Goal: Task Accomplishment & Management: Manage account settings

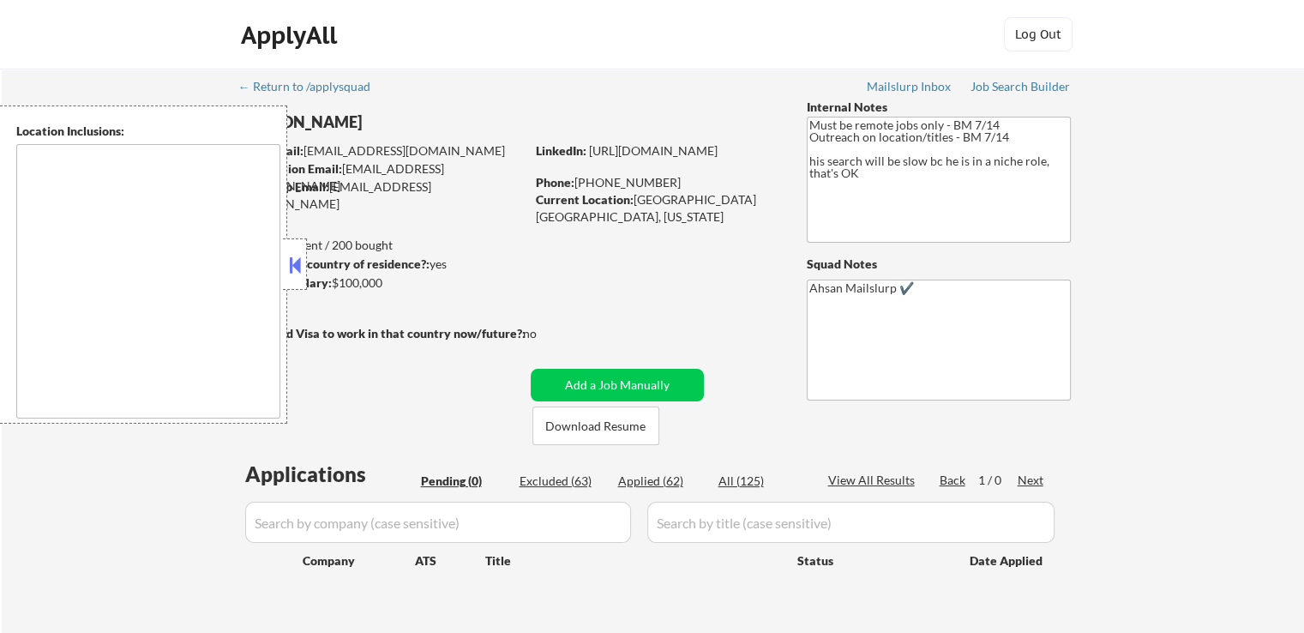
scroll to position [86, 0]
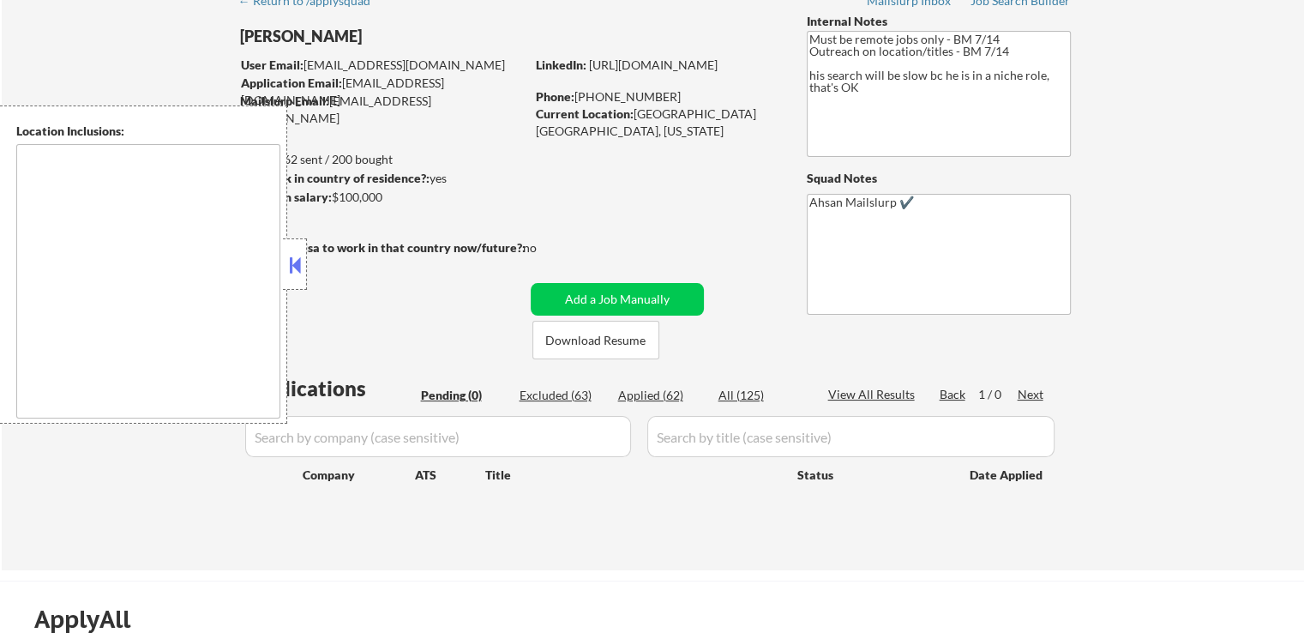
click at [292, 259] on button at bounding box center [295, 265] width 19 height 26
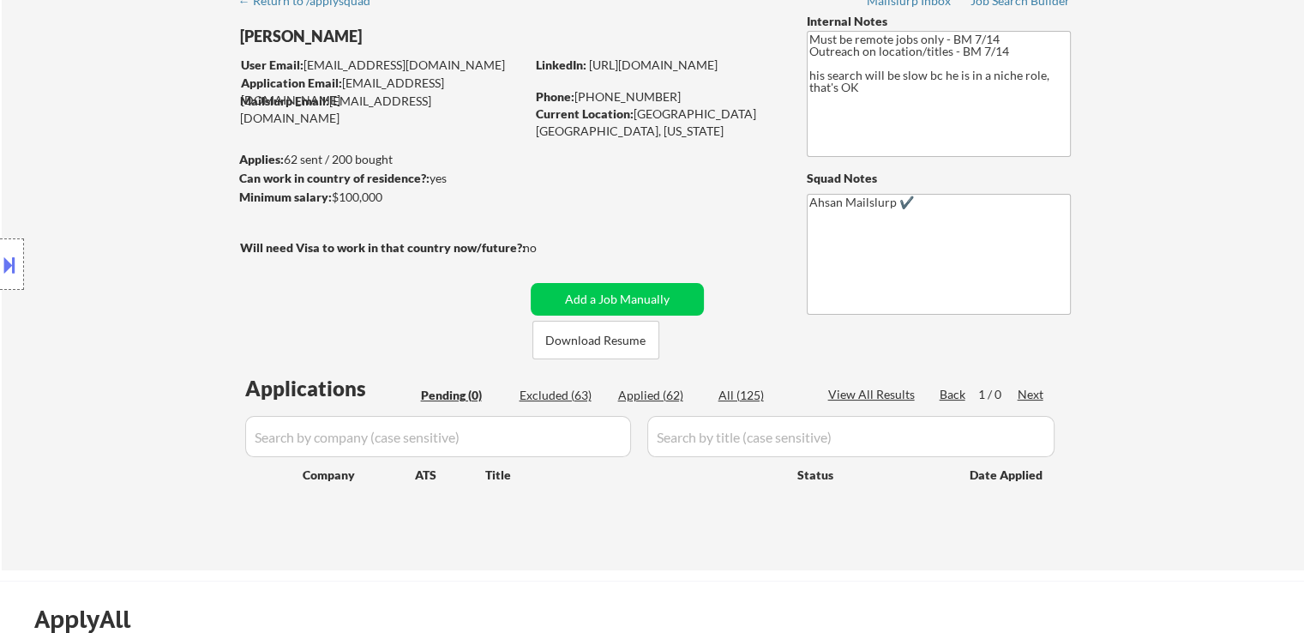
click at [659, 395] on div "Applied (62)" at bounding box center [661, 395] width 86 height 17
select select ""applied""
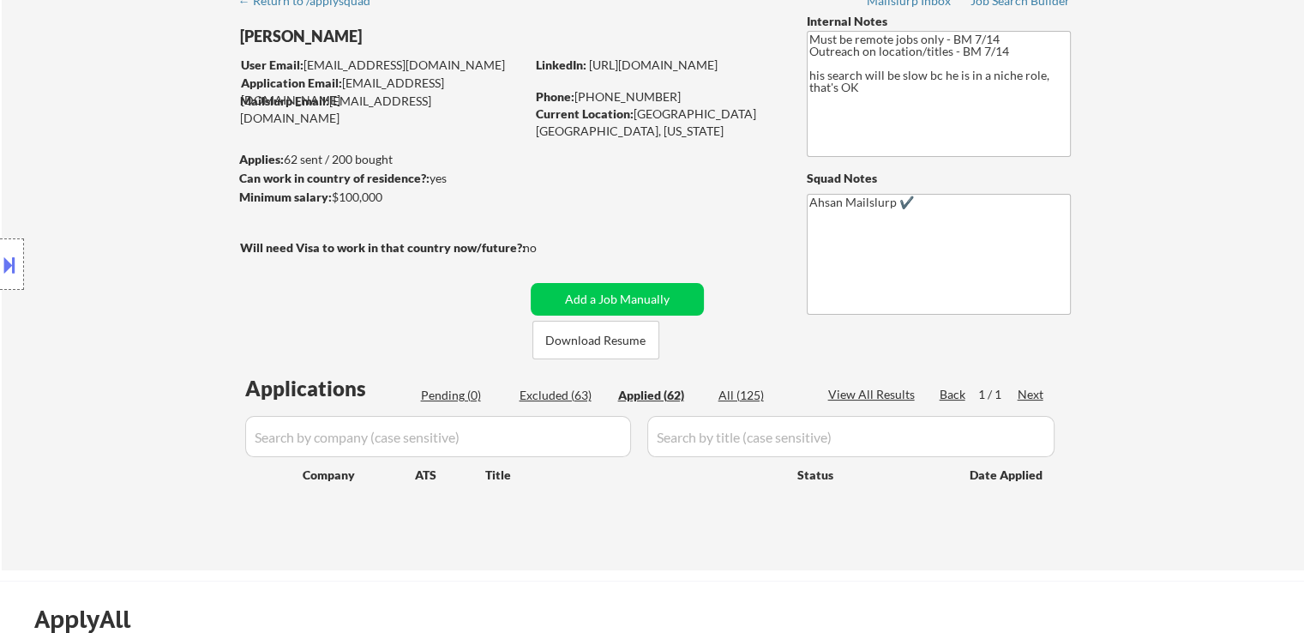
select select ""applied""
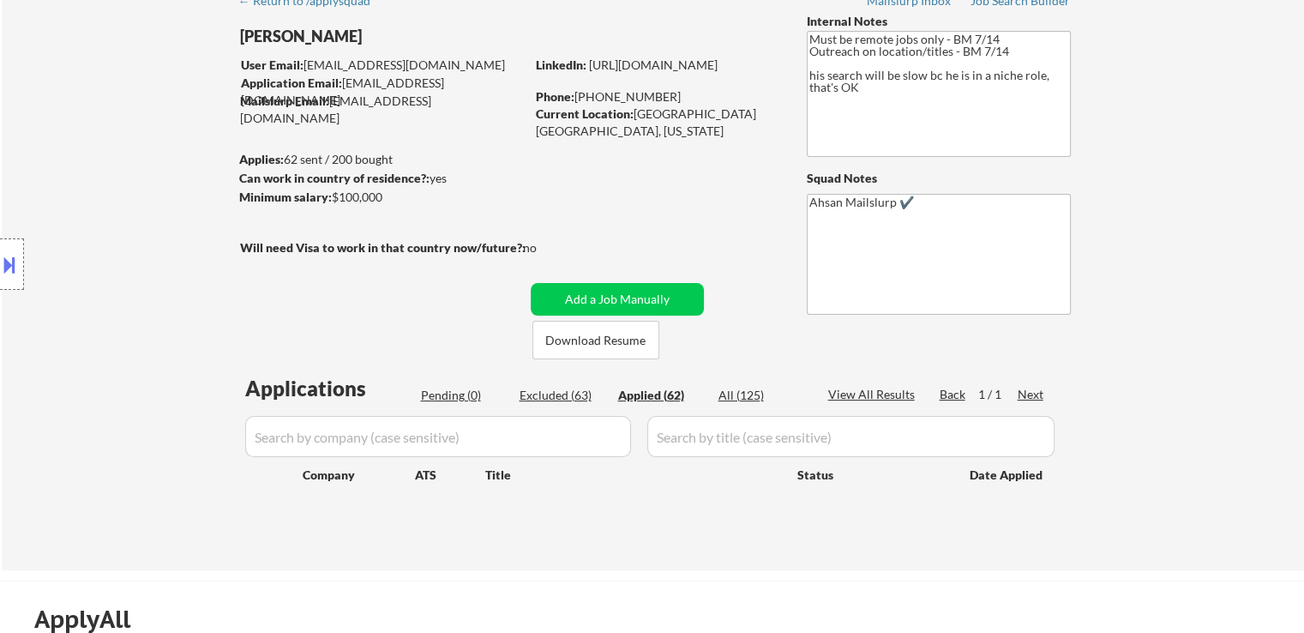
select select ""applied""
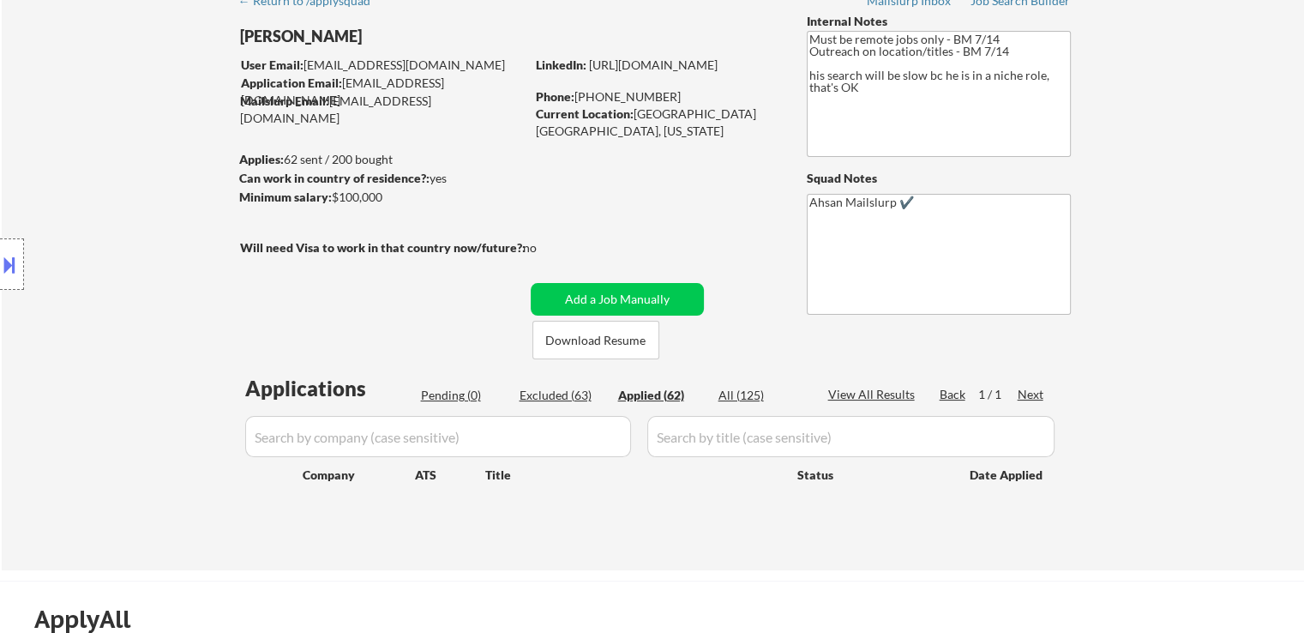
select select ""applied""
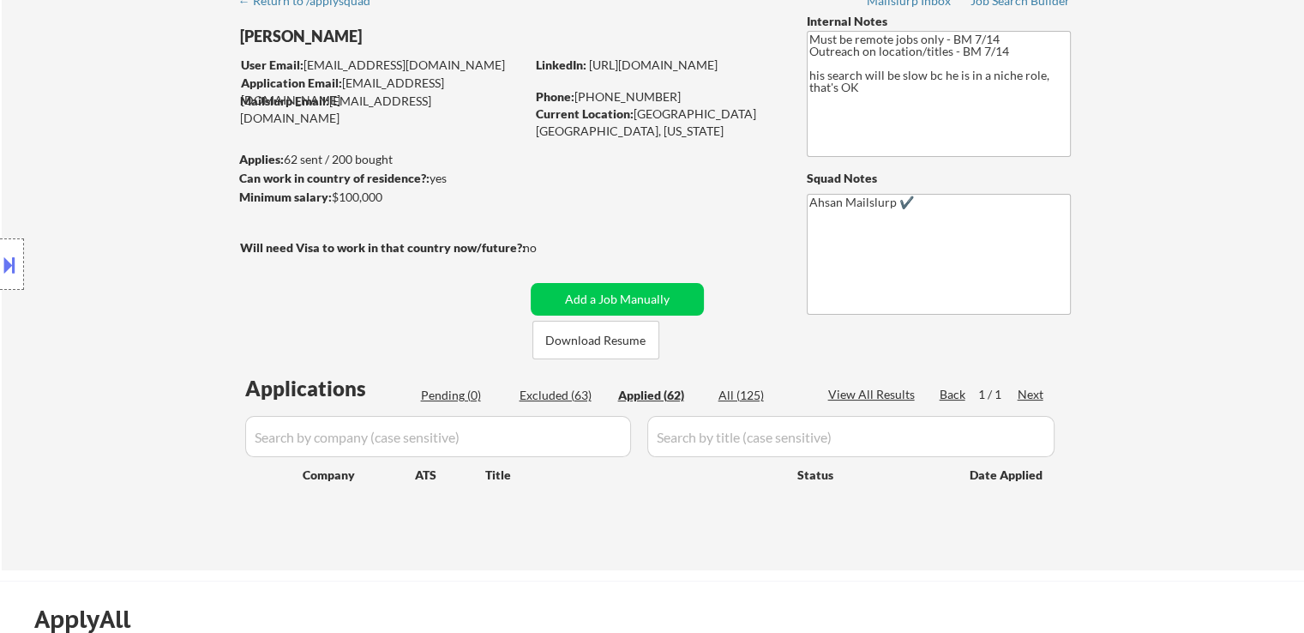
select select ""applied""
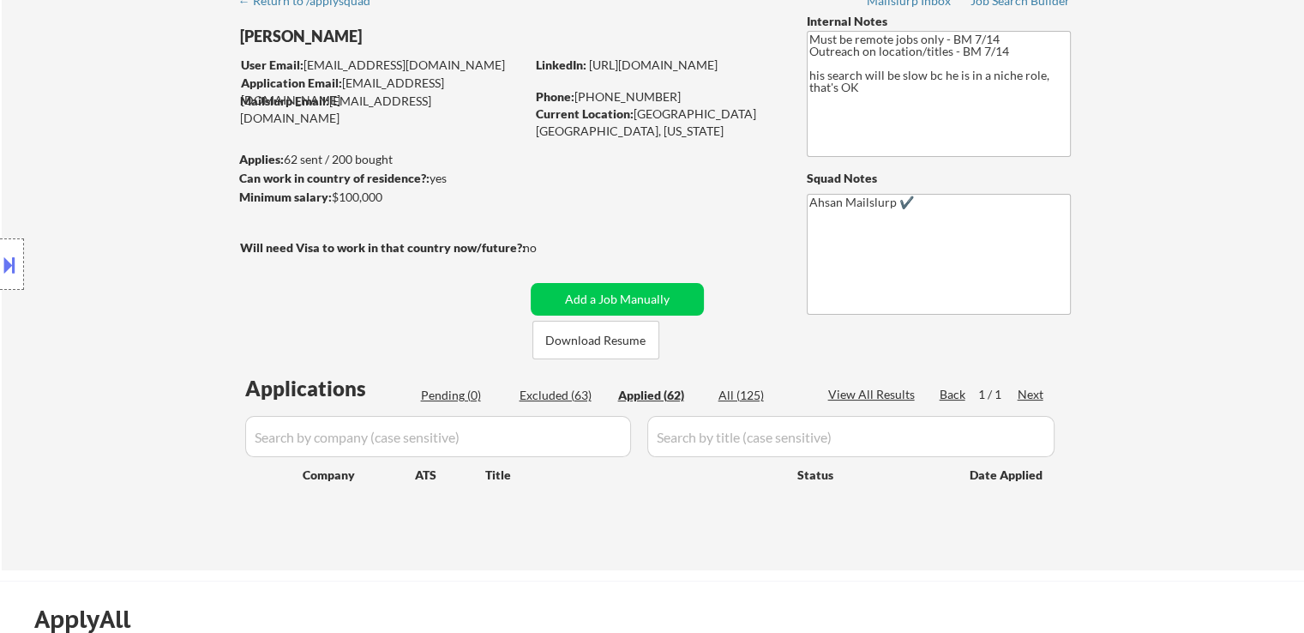
select select ""applied""
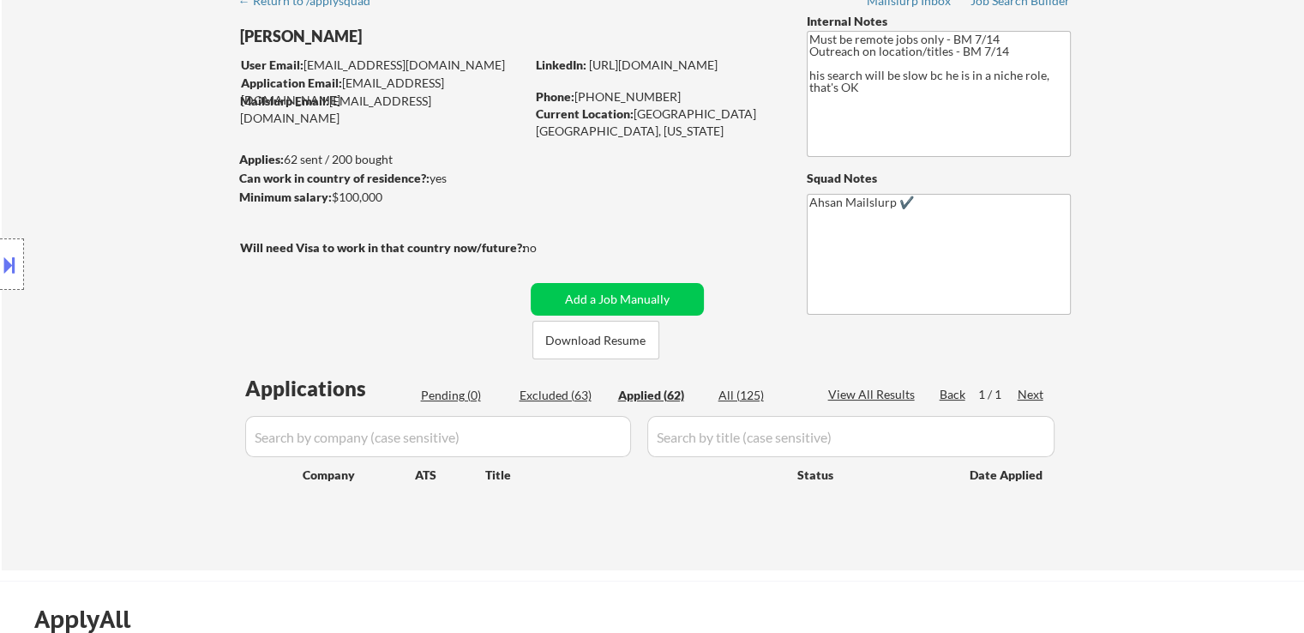
select select ""applied""
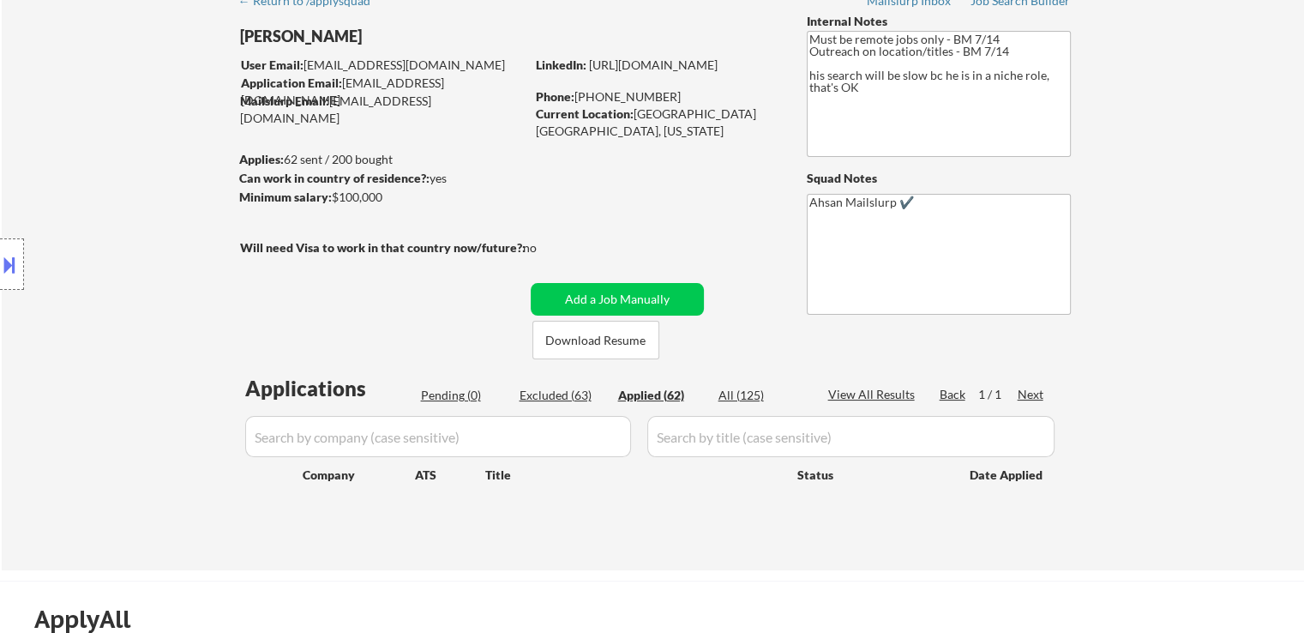
select select ""applied""
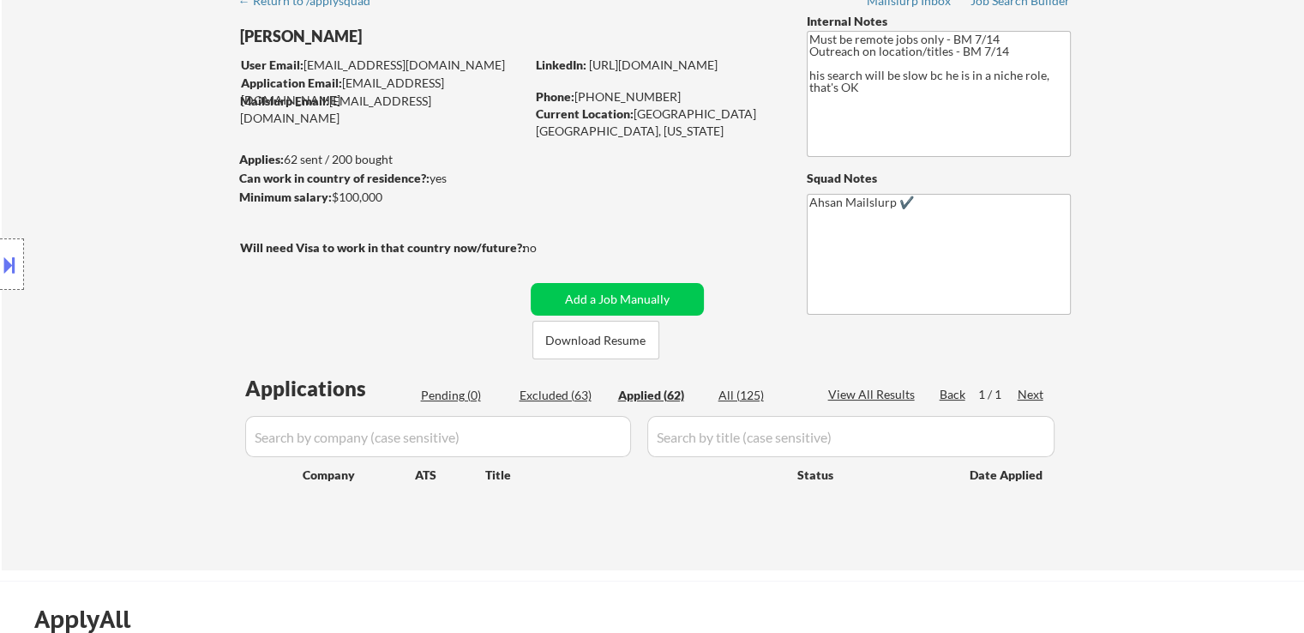
select select ""applied""
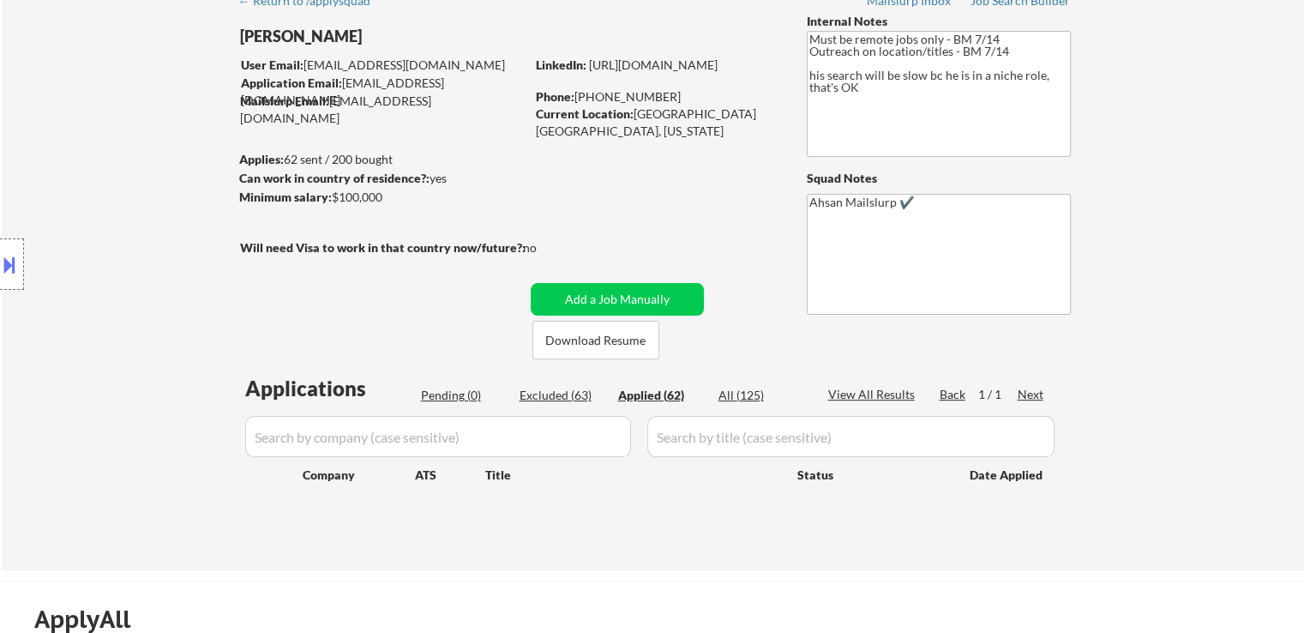
select select ""applied""
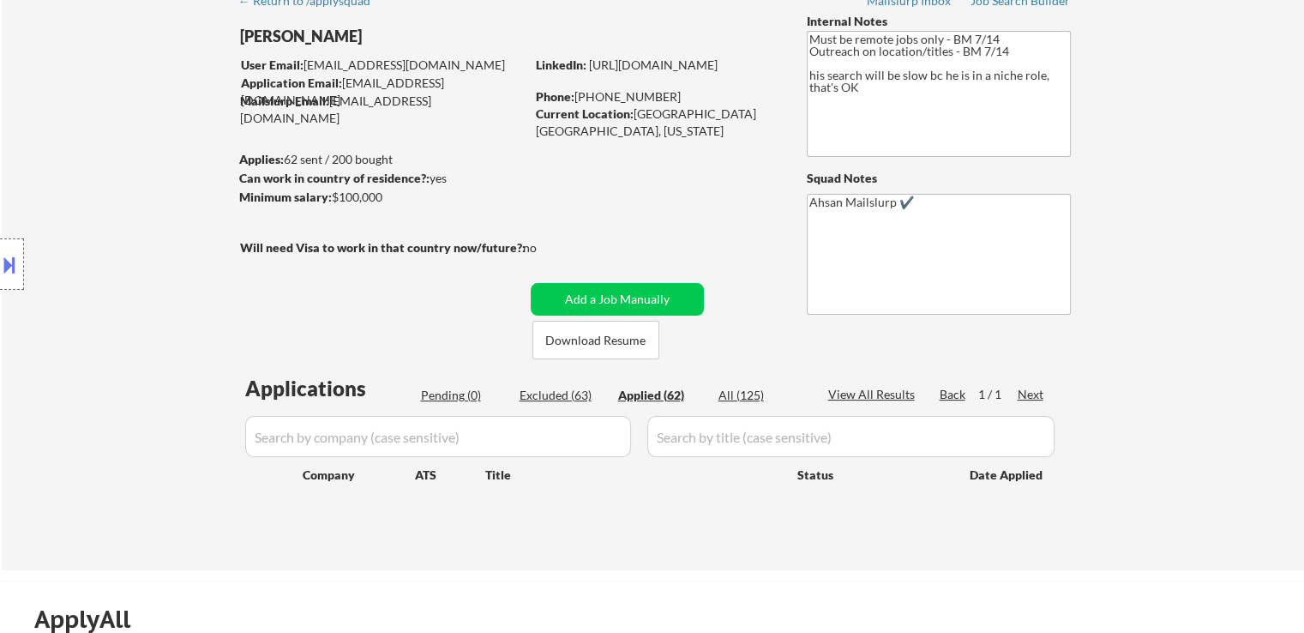
select select ""applied""
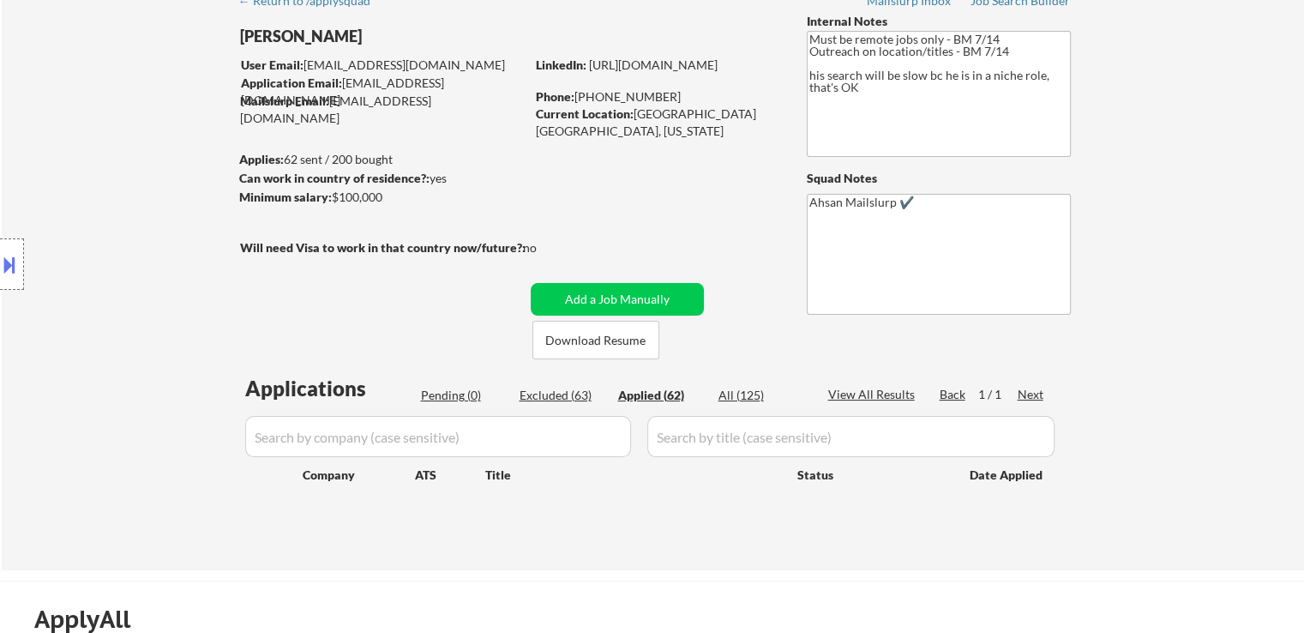
select select ""applied""
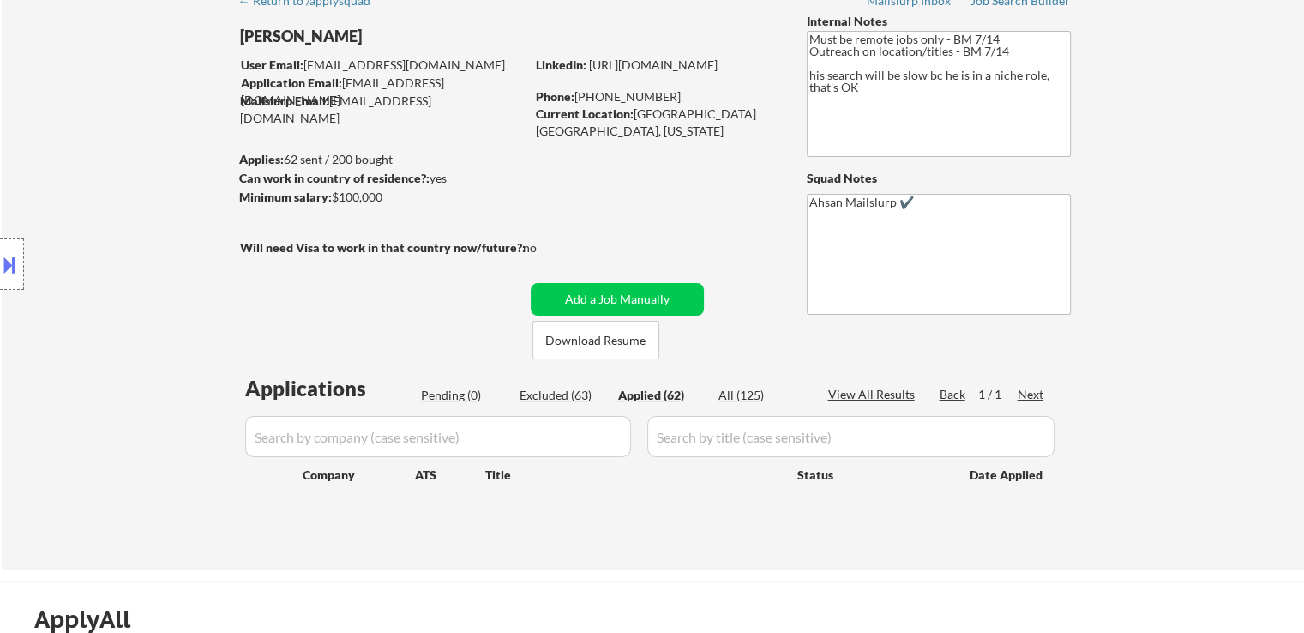
select select ""applied""
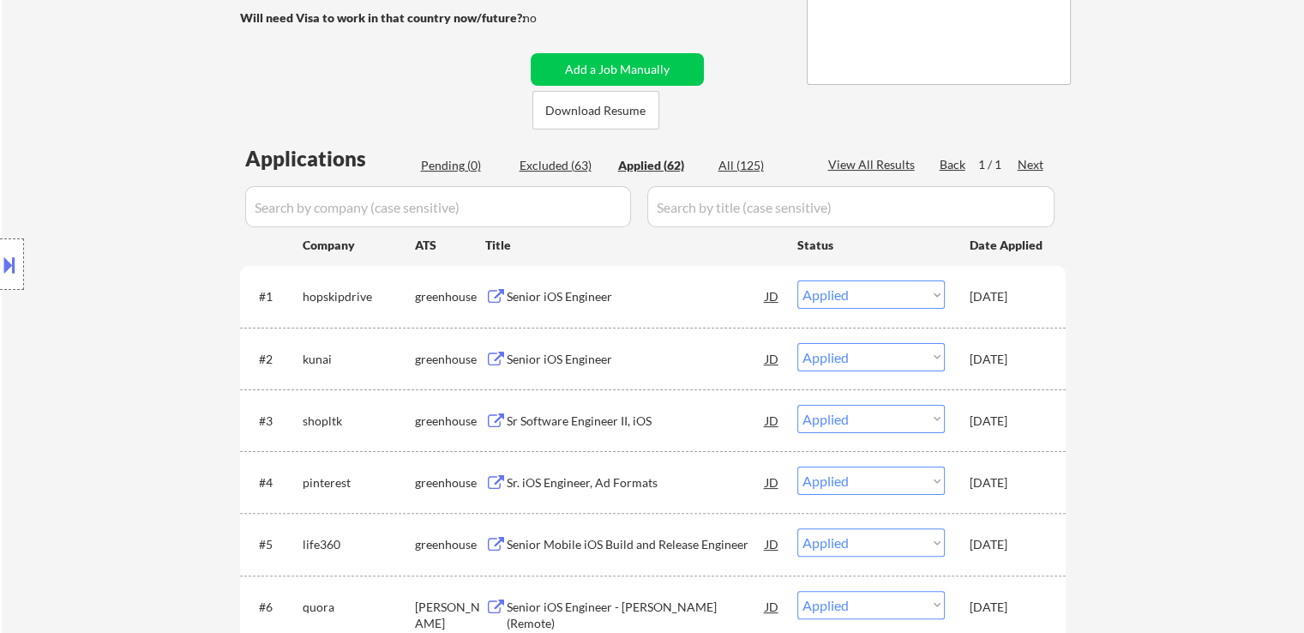
scroll to position [343, 0]
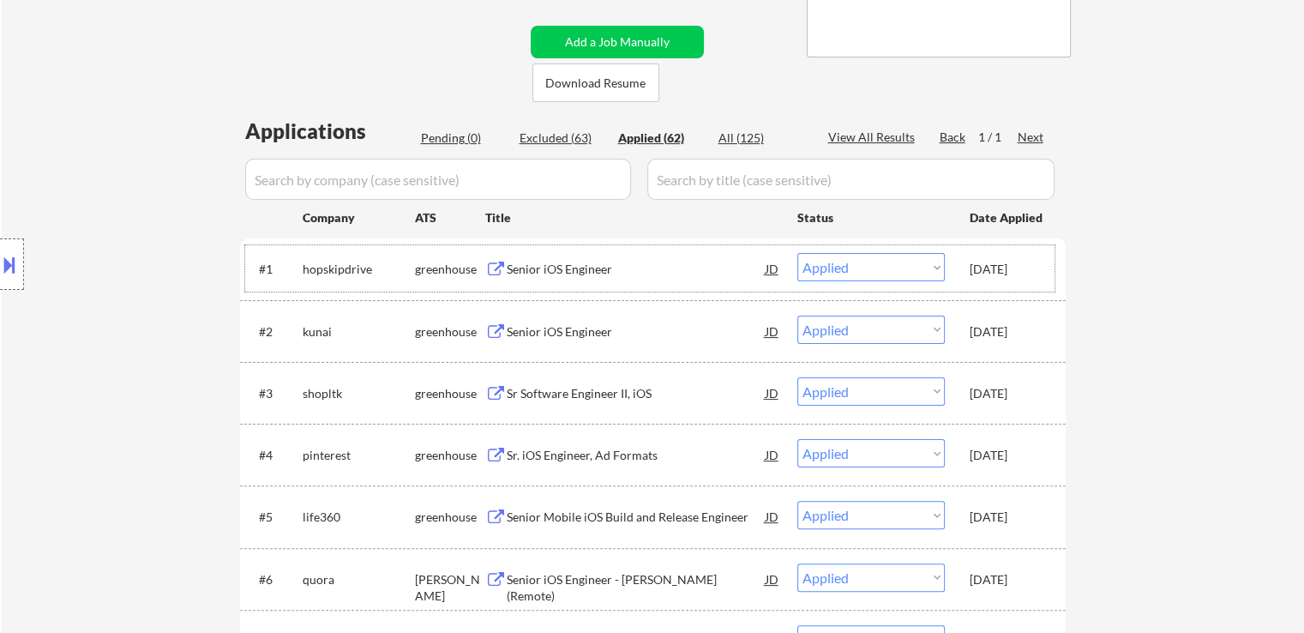
drag, startPoint x: 970, startPoint y: 272, endPoint x: 1029, endPoint y: 270, distance: 59.2
click at [1029, 270] on div "[DATE]" at bounding box center [1007, 269] width 75 height 17
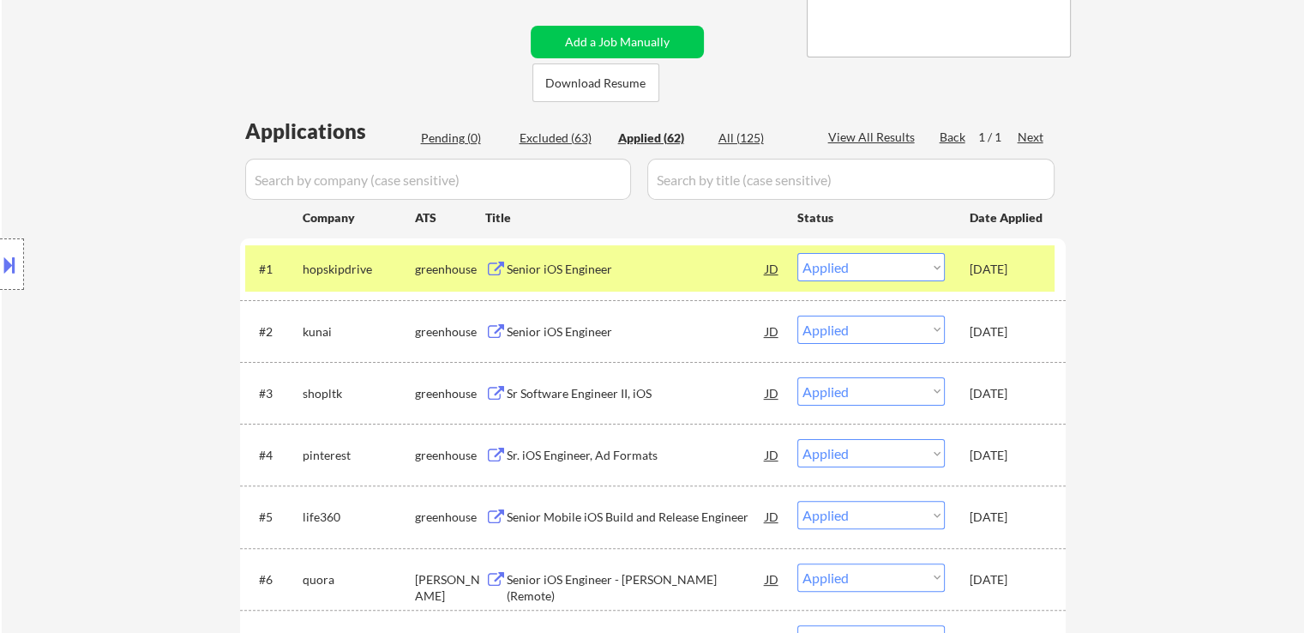
copy div "[DATE]"
click at [10, 263] on button at bounding box center [9, 264] width 19 height 28
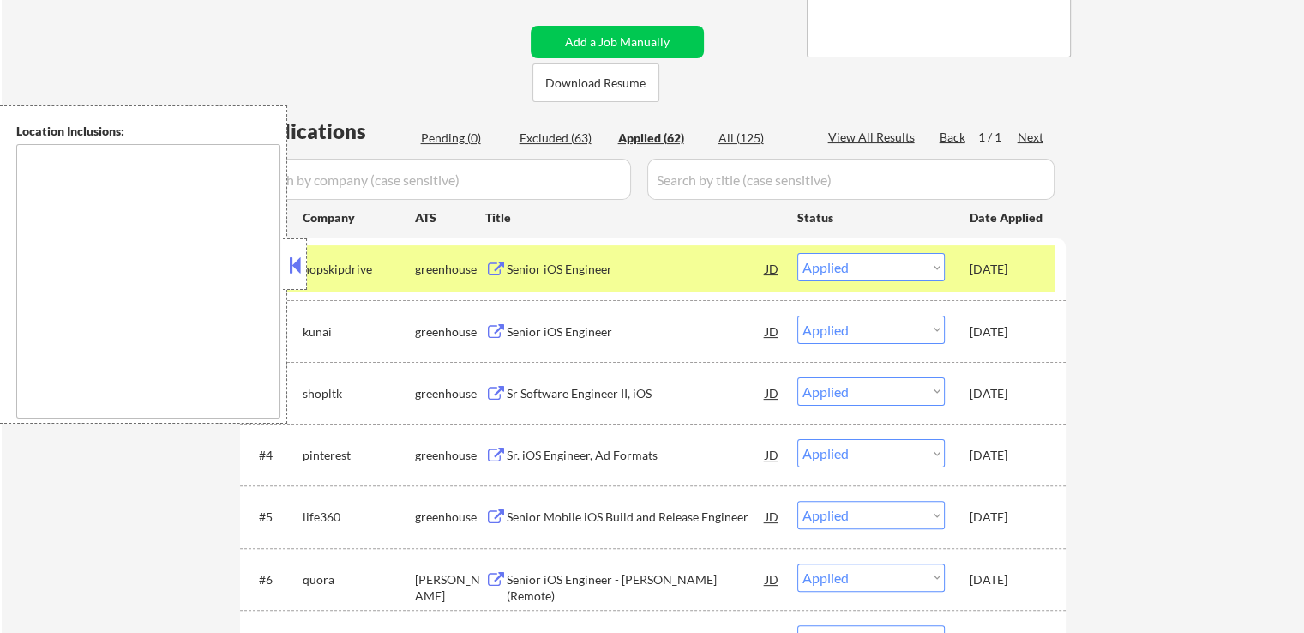
scroll to position [600, 0]
